Goal: Information Seeking & Learning: Learn about a topic

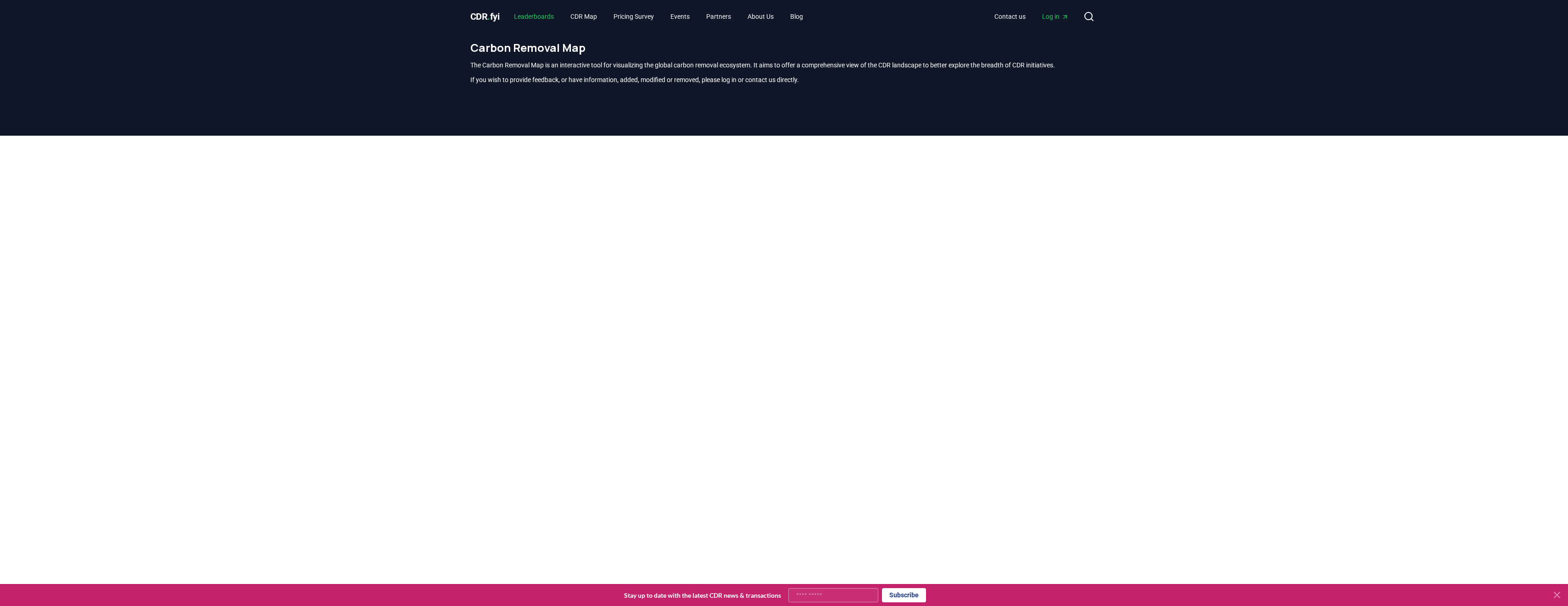
click at [533, 20] on link "Leaderboards" at bounding box center [534, 16] width 55 height 16
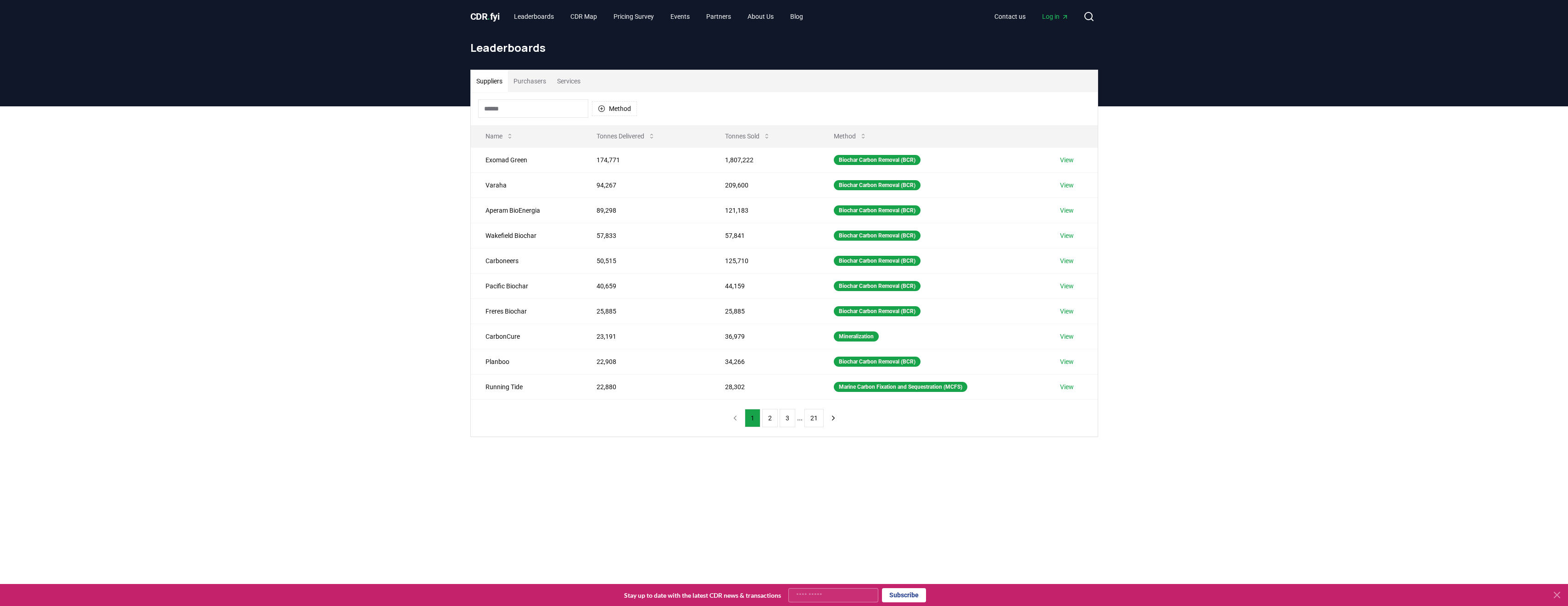
click at [479, 11] on span "CDR . fyi" at bounding box center [485, 16] width 30 height 11
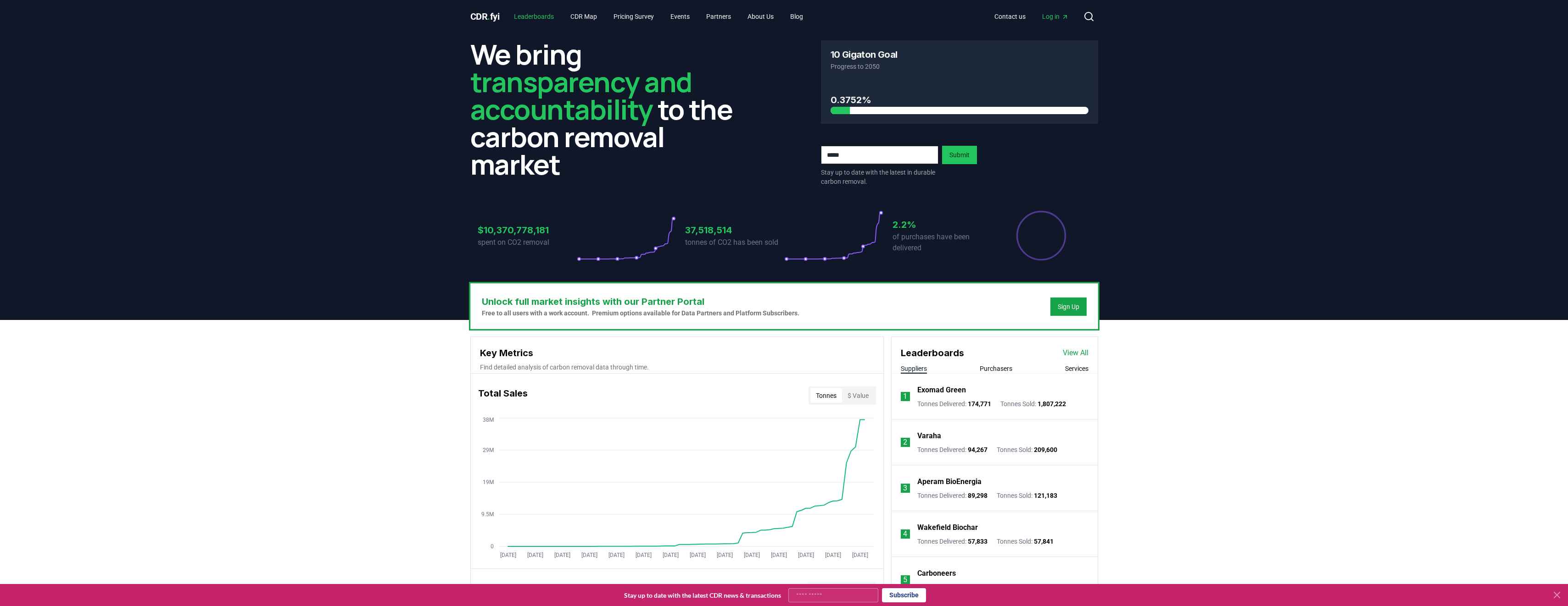
click at [534, 19] on link "Leaderboards" at bounding box center [534, 16] width 55 height 16
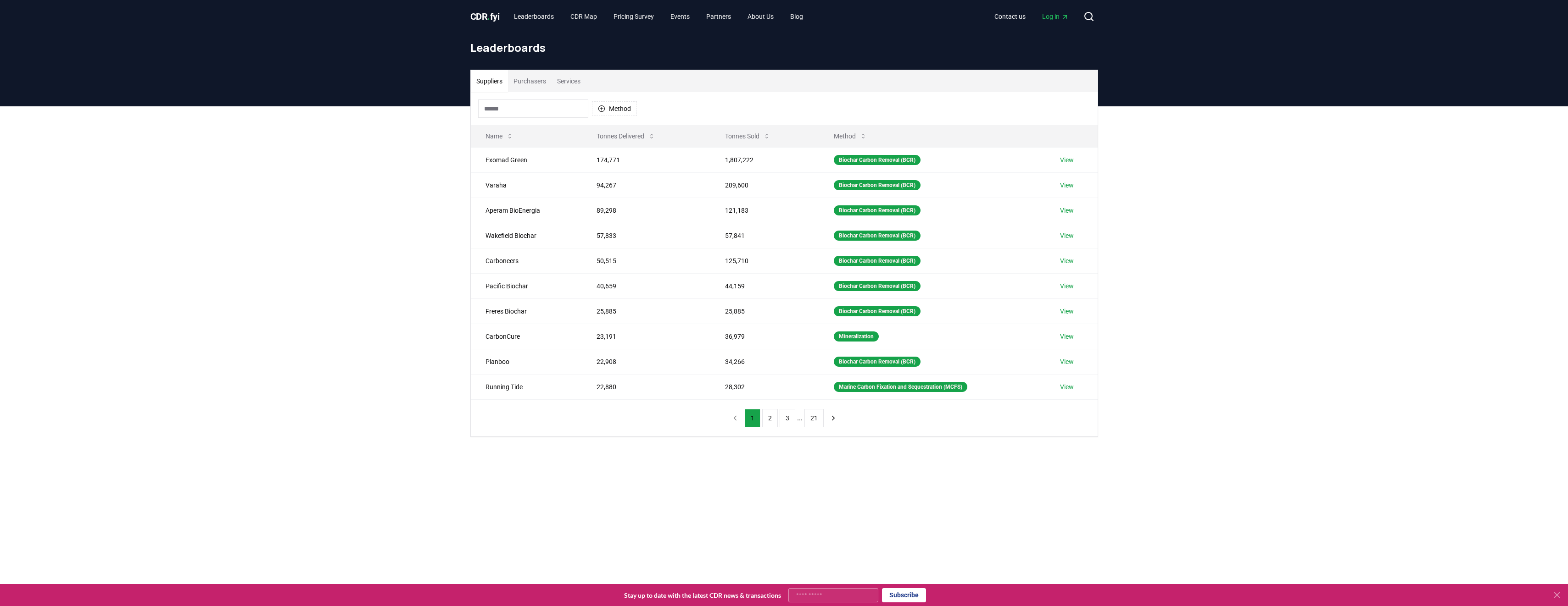
click at [546, 83] on button "Purchasers" at bounding box center [530, 81] width 44 height 22
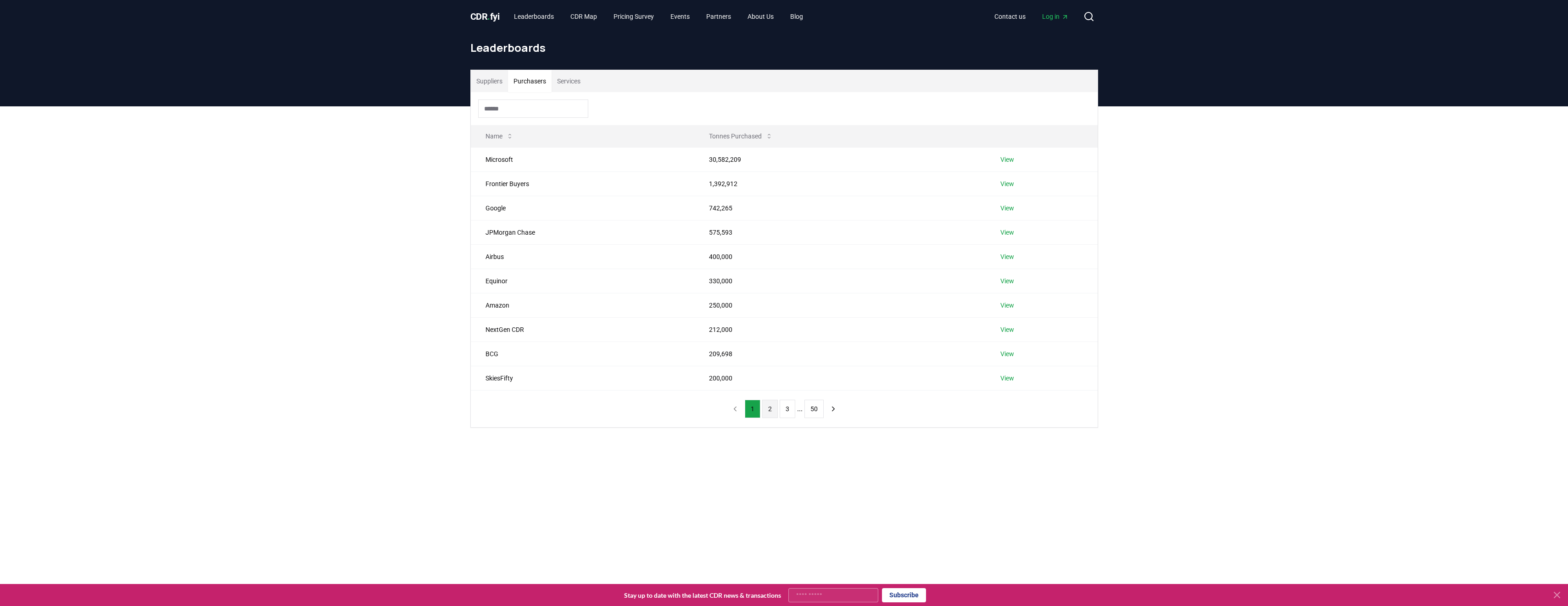
click at [773, 406] on button "2" at bounding box center [770, 409] width 16 height 19
click at [782, 407] on button "3" at bounding box center [788, 409] width 16 height 19
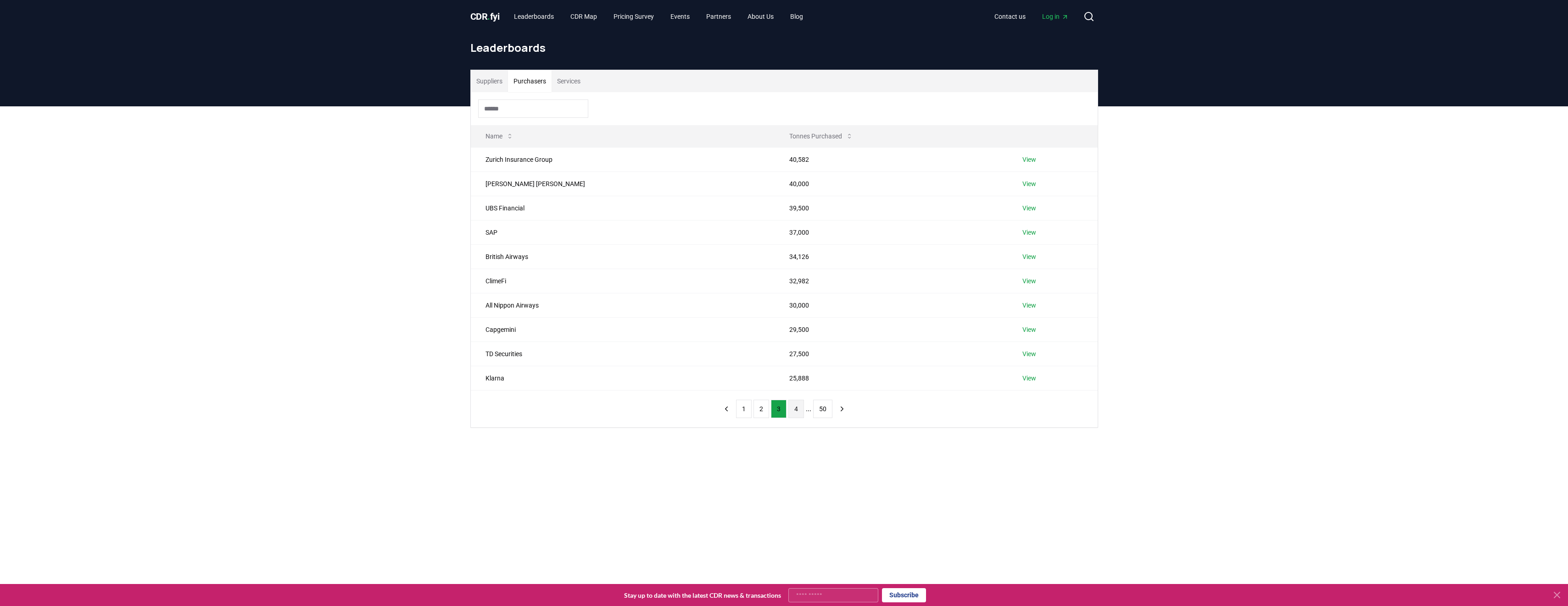
click at [797, 408] on button "4" at bounding box center [796, 409] width 16 height 19
click at [797, 408] on button "5" at bounding box center [800, 409] width 16 height 19
click at [797, 408] on button "6" at bounding box center [800, 409] width 16 height 19
click at [797, 408] on button "7" at bounding box center [800, 409] width 16 height 19
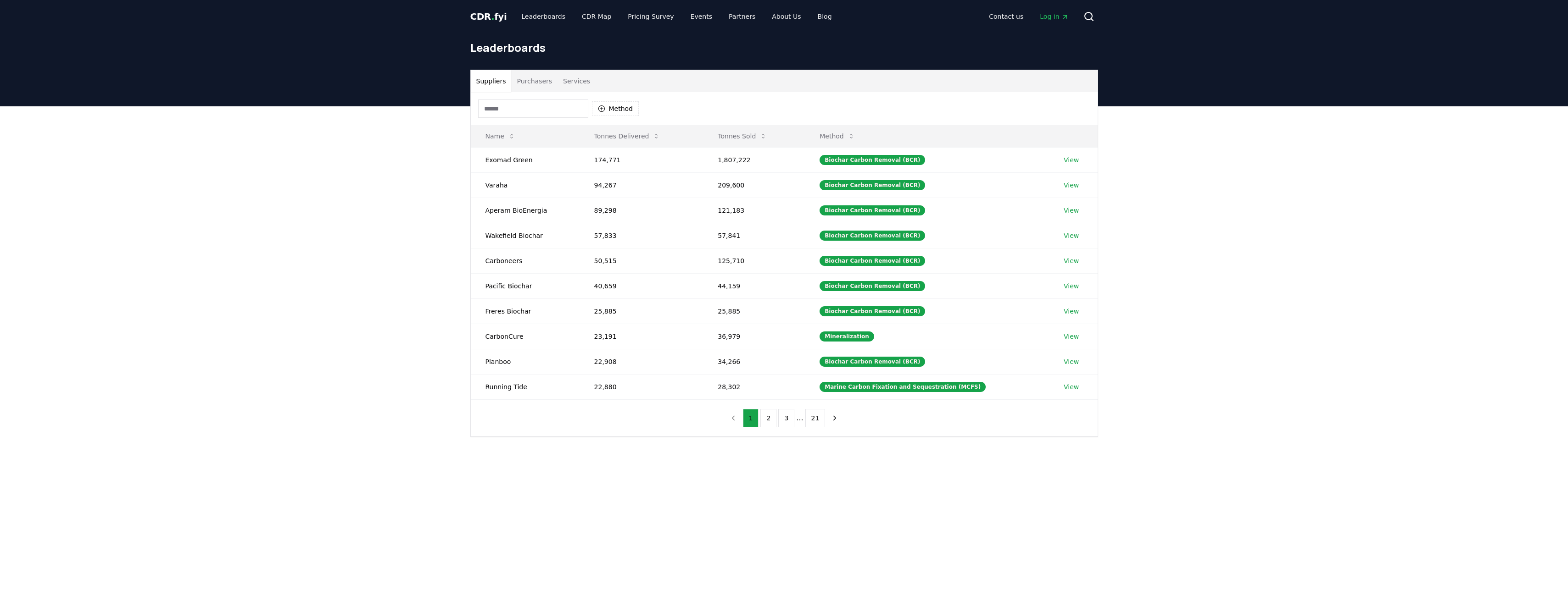
click at [535, 79] on button "Purchasers" at bounding box center [534, 81] width 46 height 22
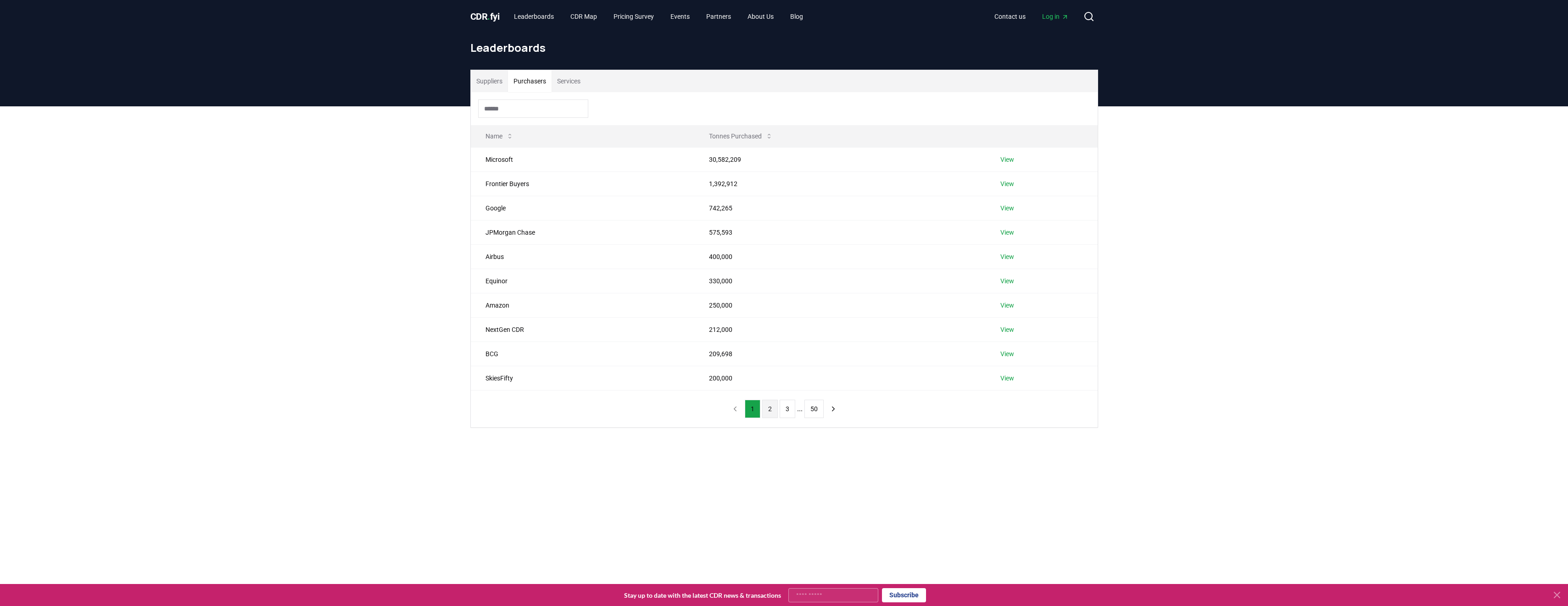
click at [765, 407] on button "2" at bounding box center [770, 409] width 16 height 19
click at [830, 407] on icon "next page" at bounding box center [834, 409] width 9 height 9
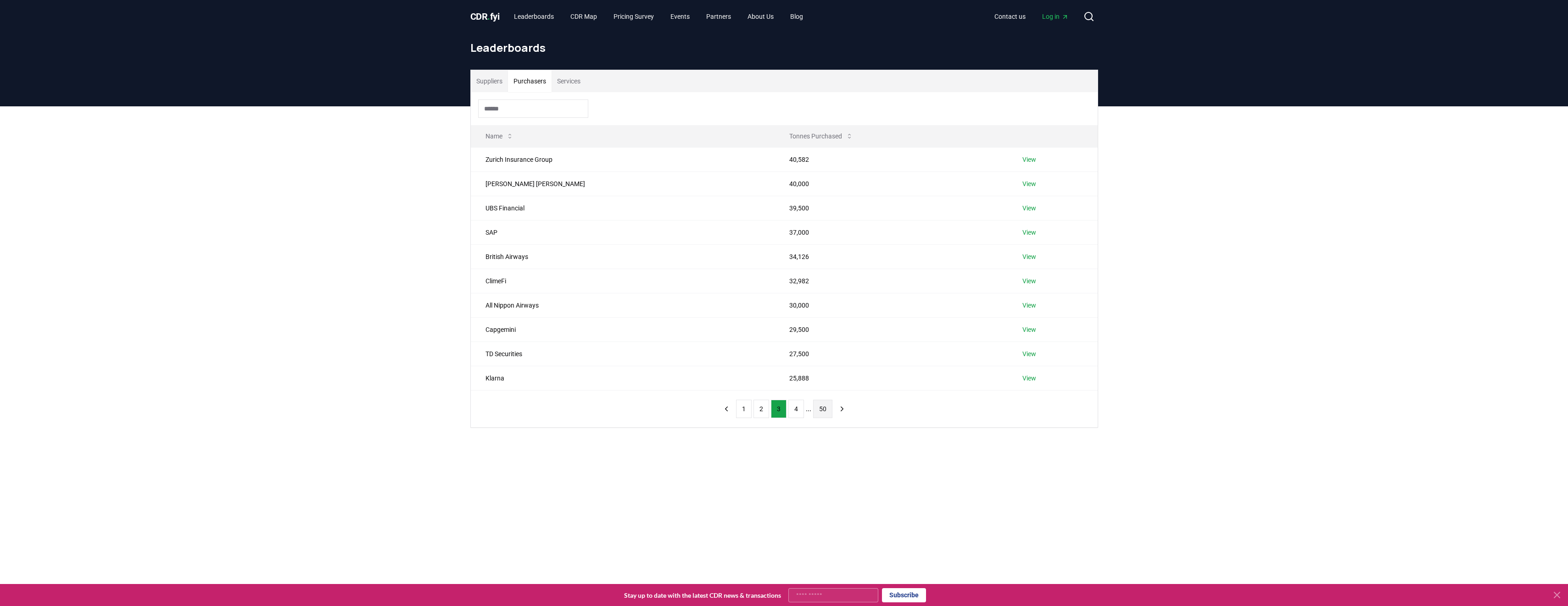
click at [829, 403] on button "50" at bounding box center [823, 409] width 20 height 19
click at [828, 406] on div "Suppliers Purchasers Services Name Tonnes Purchased Gloppen Hotell 1 View Berge…" at bounding box center [784, 273] width 1568 height 334
click at [773, 385] on button "48" at bounding box center [775, 385] width 20 height 19
click at [736, 410] on button "1" at bounding box center [738, 409] width 16 height 19
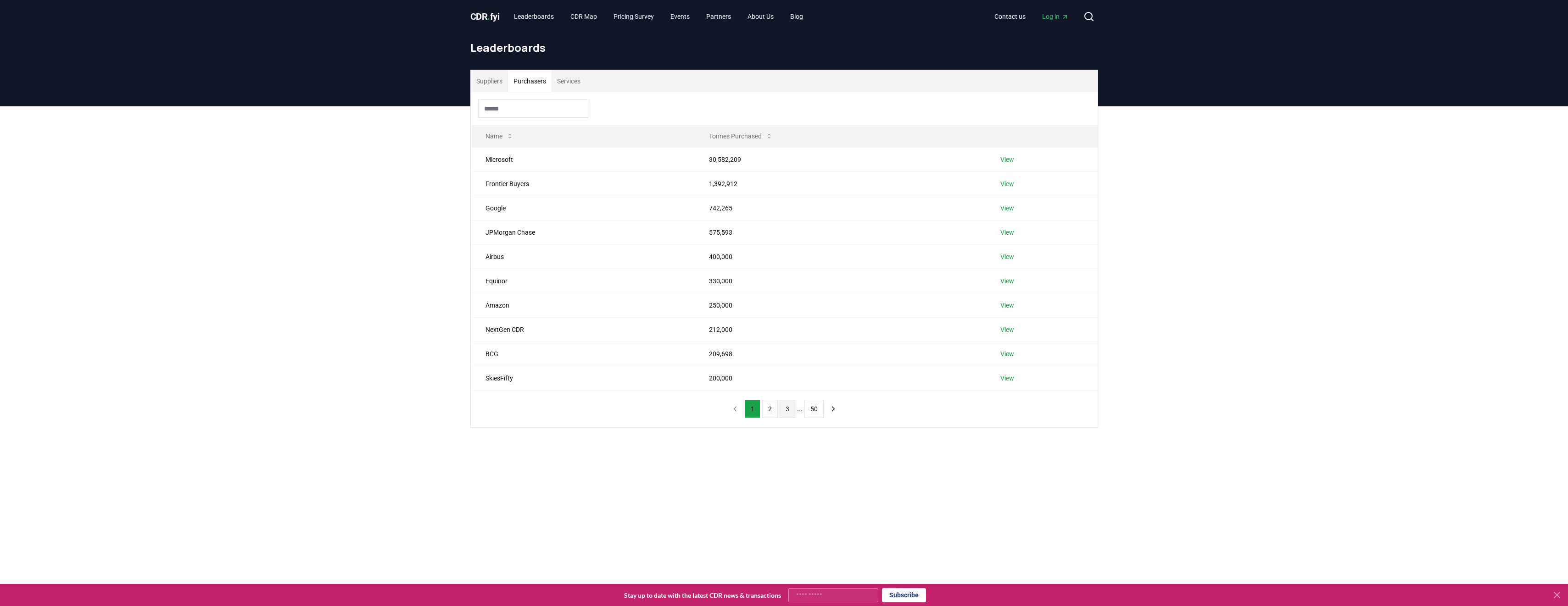
click at [788, 409] on button "3" at bounding box center [788, 409] width 16 height 19
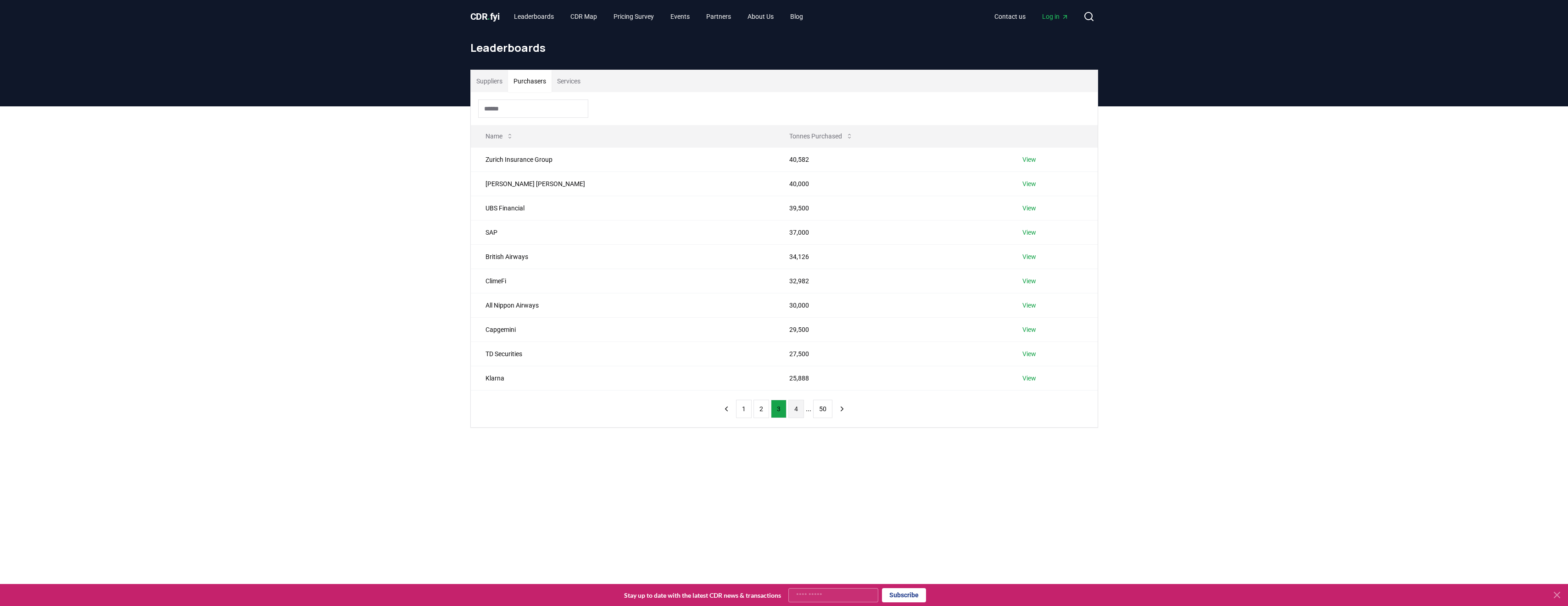
click at [796, 409] on button "4" at bounding box center [796, 409] width 16 height 19
click at [796, 409] on button "5" at bounding box center [800, 409] width 16 height 19
click at [796, 409] on button "6" at bounding box center [800, 409] width 16 height 19
click at [796, 409] on button "7" at bounding box center [800, 409] width 16 height 19
click at [796, 409] on button "8" at bounding box center [800, 409] width 16 height 19
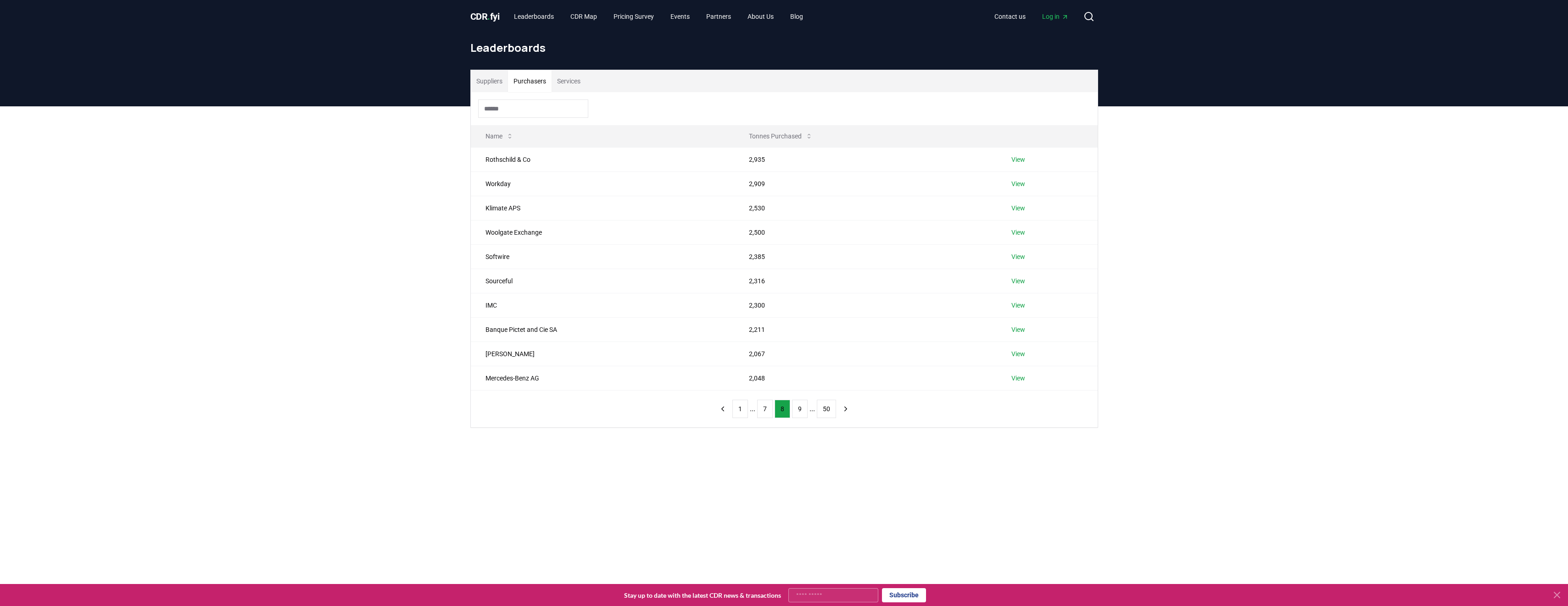
click at [796, 409] on button "9" at bounding box center [800, 409] width 16 height 19
click at [796, 409] on button "10" at bounding box center [800, 409] width 20 height 19
click at [796, 409] on button "11" at bounding box center [802, 409] width 20 height 19
click at [796, 409] on button "12" at bounding box center [803, 409] width 20 height 19
click at [796, 409] on button "13" at bounding box center [803, 409] width 20 height 19
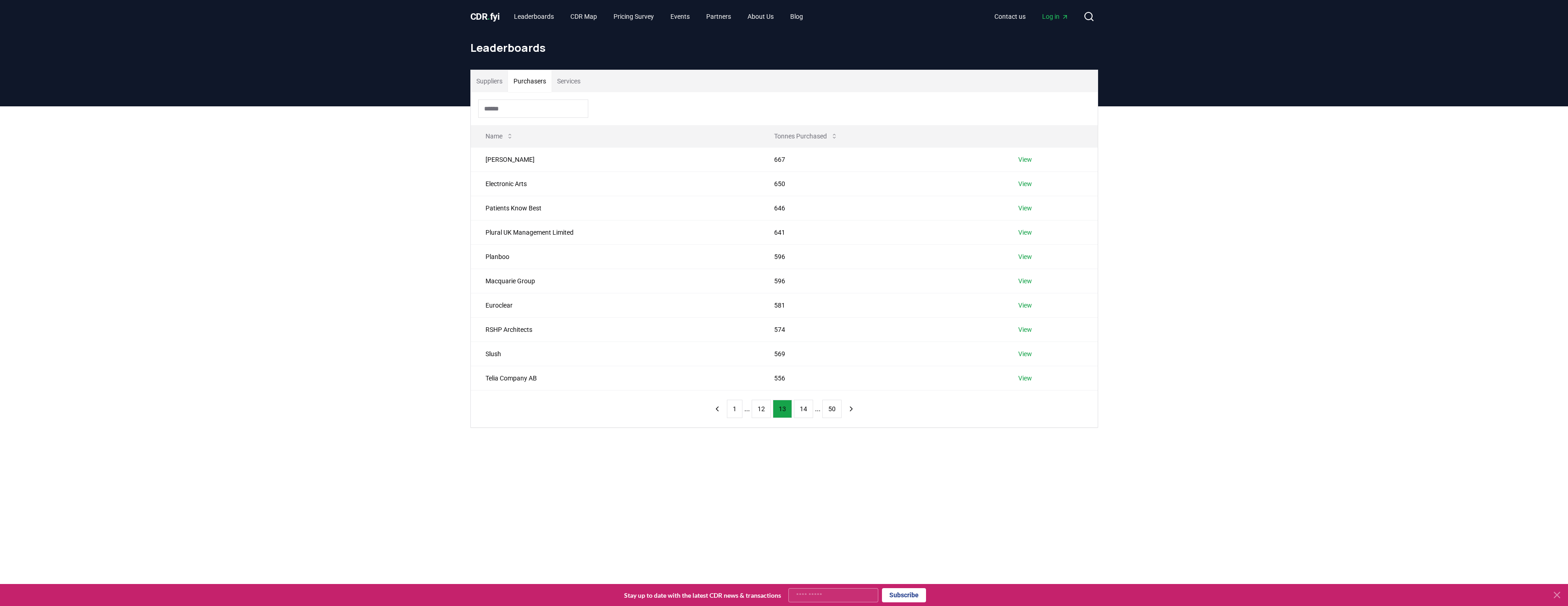
click at [796, 409] on button "14" at bounding box center [803, 409] width 20 height 19
click at [802, 410] on button "15" at bounding box center [803, 409] width 20 height 19
click at [802, 410] on button "16" at bounding box center [803, 409] width 20 height 19
click at [797, 410] on button "17" at bounding box center [803, 409] width 20 height 19
click at [805, 408] on button "18" at bounding box center [803, 409] width 20 height 19
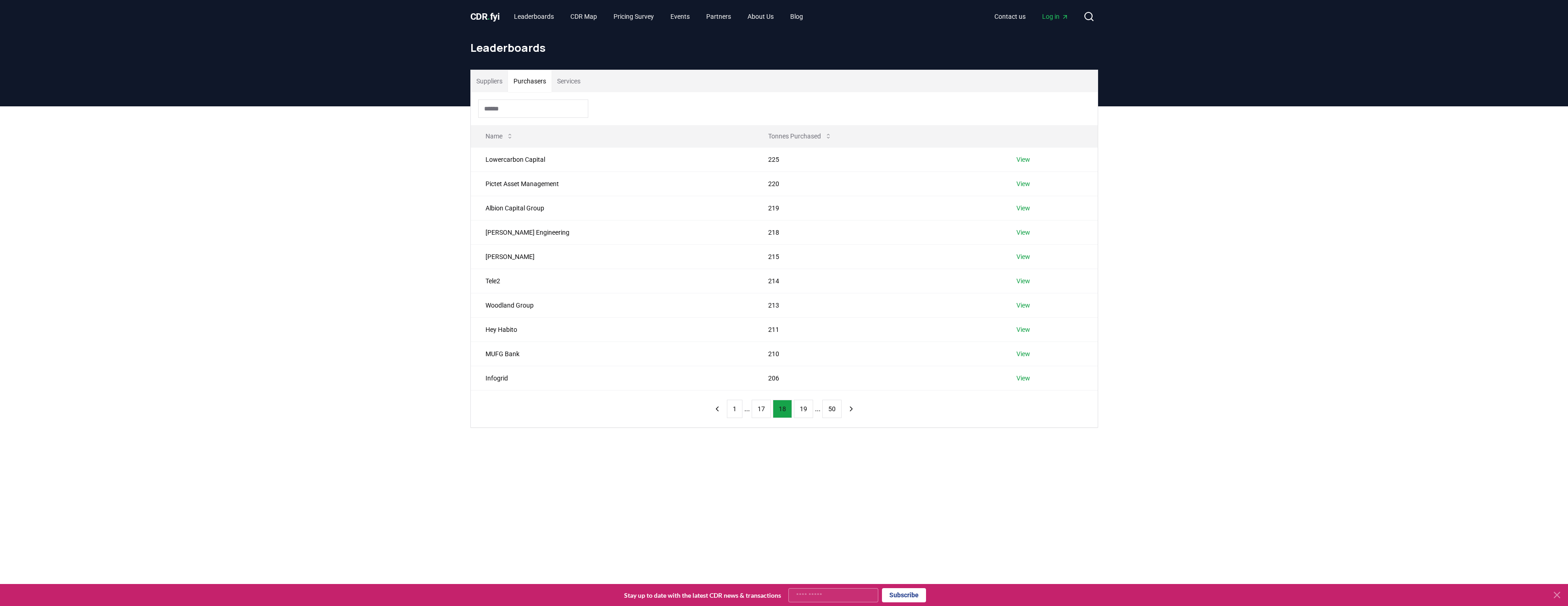
click at [805, 408] on button "19" at bounding box center [803, 409] width 20 height 19
click at [805, 408] on button "20" at bounding box center [803, 409] width 20 height 19
click at [805, 408] on button "21" at bounding box center [803, 409] width 20 height 19
click at [794, 410] on button "22" at bounding box center [803, 409] width 20 height 19
click at [801, 410] on button "23" at bounding box center [803, 409] width 20 height 19
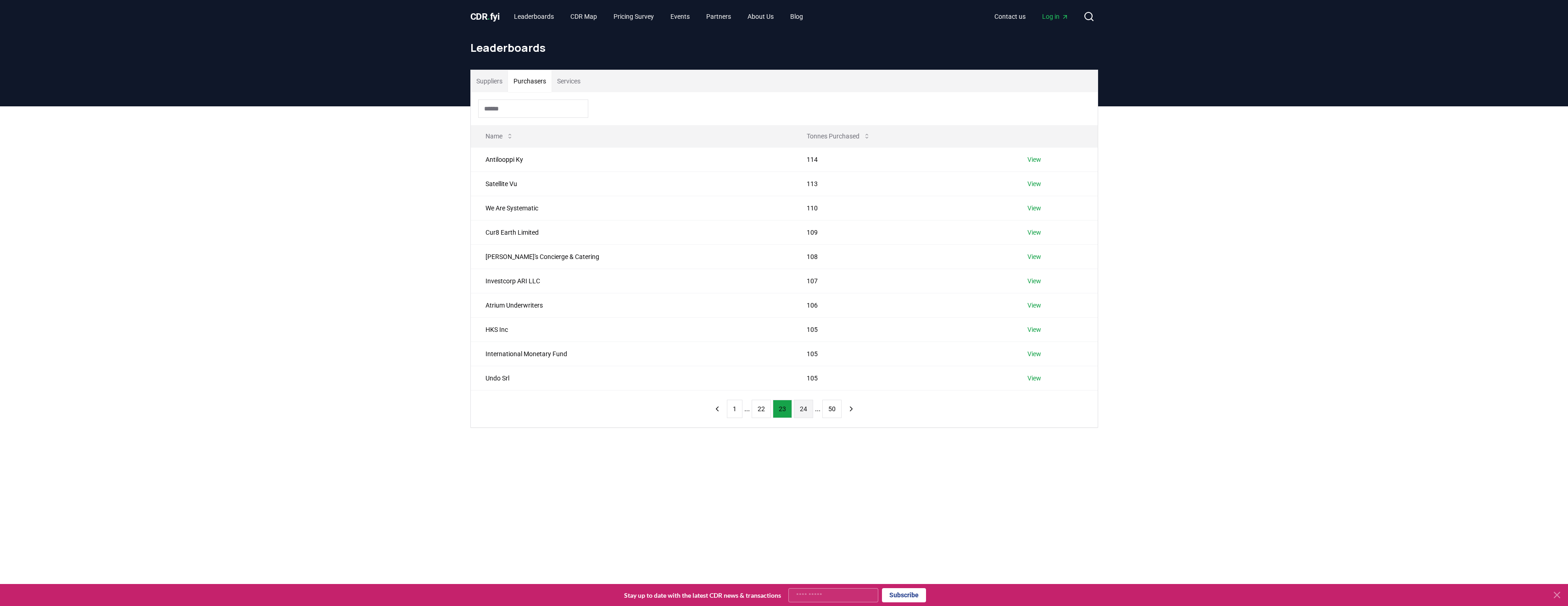
click at [800, 411] on button "24" at bounding box center [803, 409] width 20 height 19
click at [806, 410] on button "25" at bounding box center [803, 409] width 20 height 19
click at [805, 410] on button "26" at bounding box center [803, 409] width 20 height 19
click at [805, 410] on button "27" at bounding box center [803, 409] width 20 height 19
click at [805, 410] on button "28" at bounding box center [803, 409] width 20 height 19
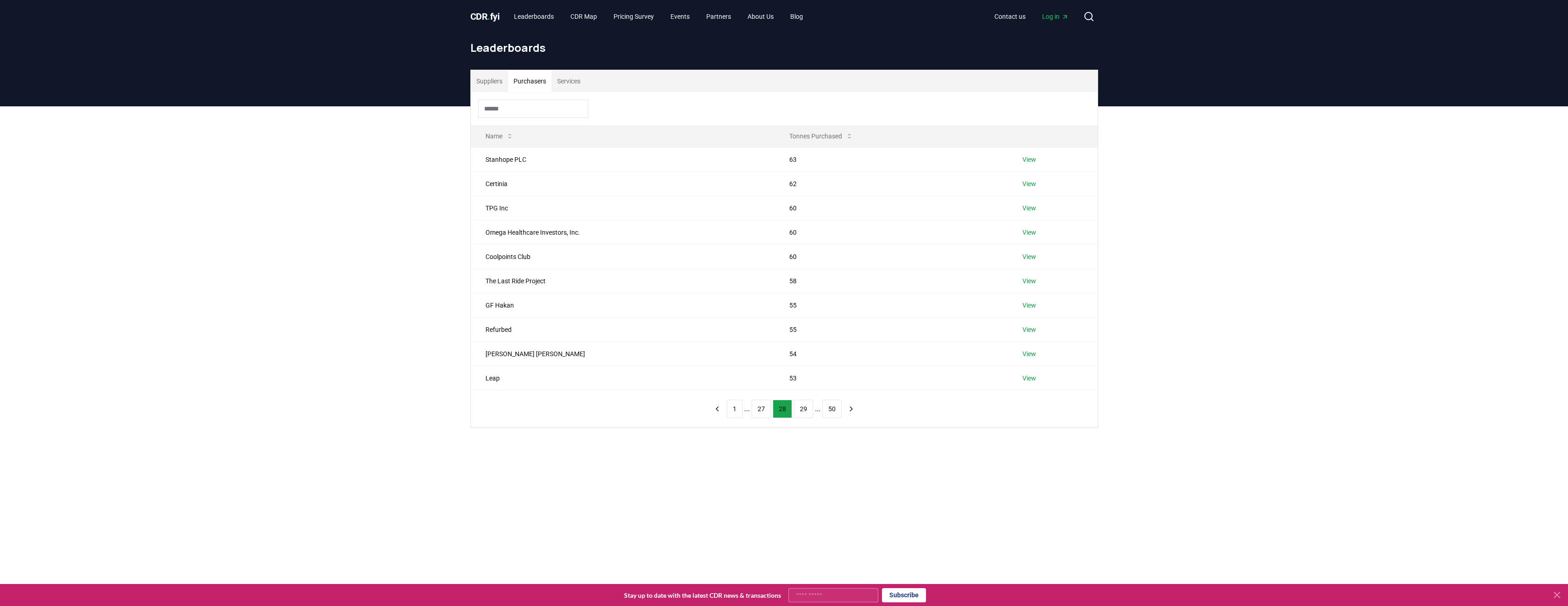
click at [805, 410] on button "29" at bounding box center [803, 409] width 20 height 19
click at [805, 410] on button "30" at bounding box center [803, 409] width 20 height 19
click at [732, 407] on button "1" at bounding box center [734, 409] width 16 height 19
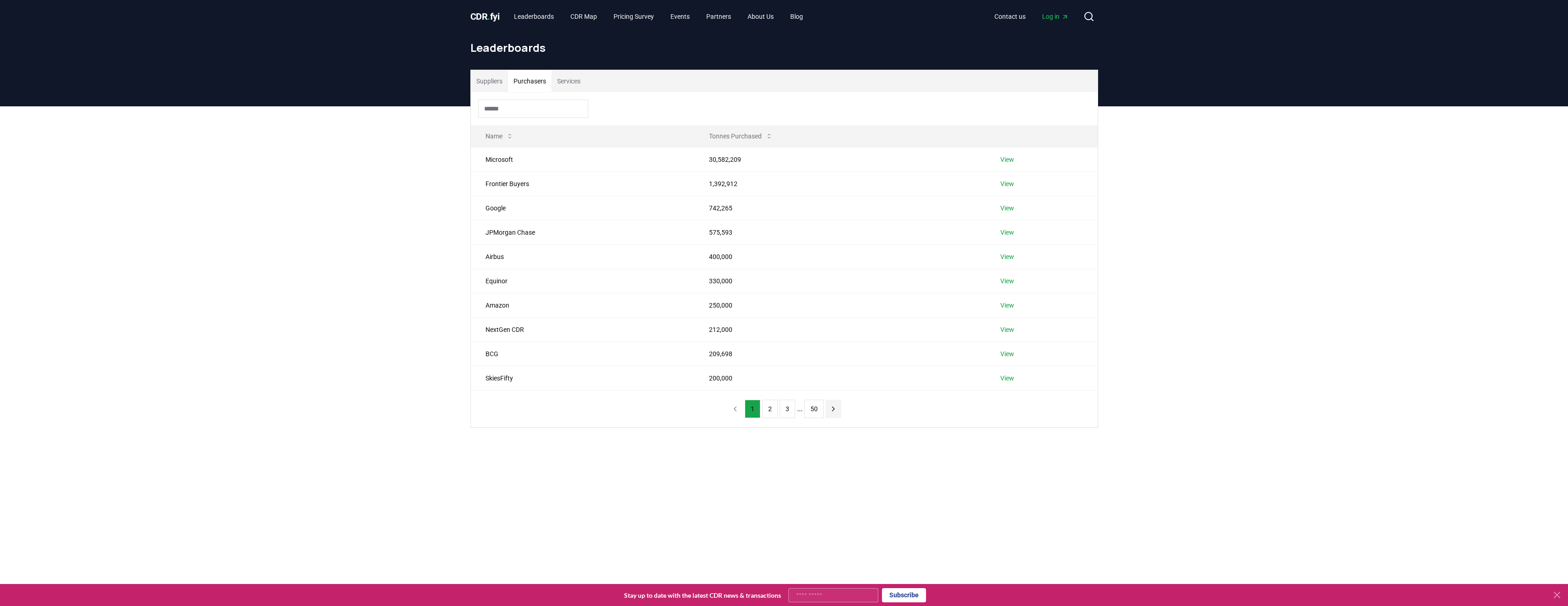
click at [830, 409] on icon "next page" at bounding box center [834, 409] width 9 height 9
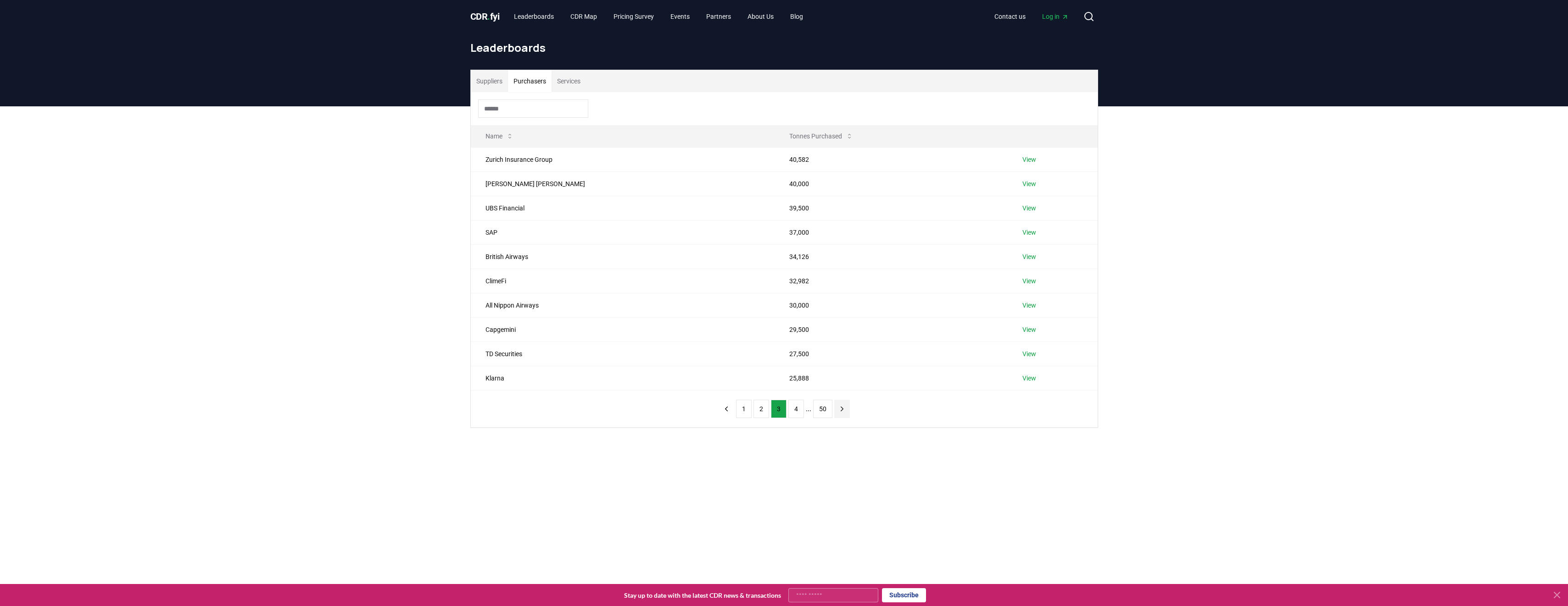
click at [830, 409] on button "50" at bounding box center [823, 409] width 20 height 19
